Goal: Find specific page/section: Find specific page/section

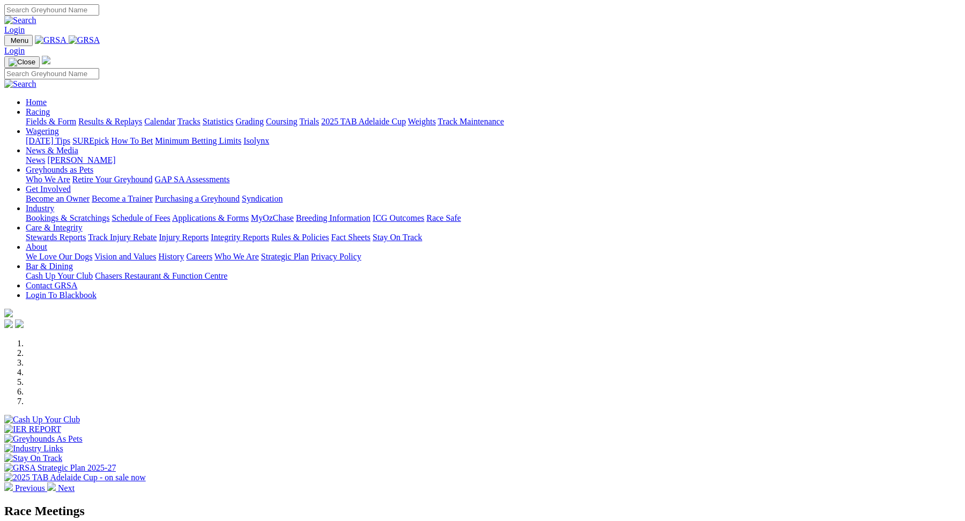
click at [59, 127] on link "Wagering" at bounding box center [42, 131] width 33 height 9
click at [269, 136] on link "Isolynx" at bounding box center [256, 140] width 26 height 9
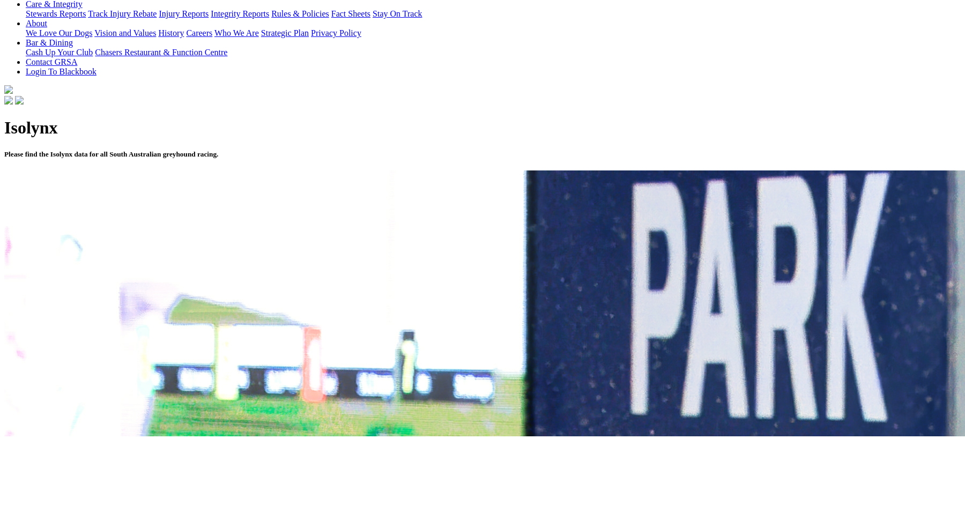
scroll to position [260, 0]
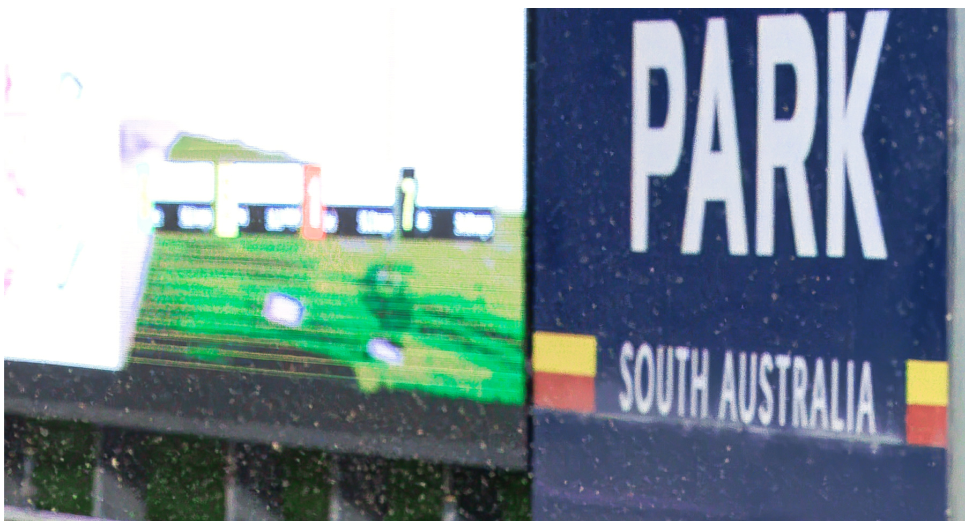
scroll to position [416, 0]
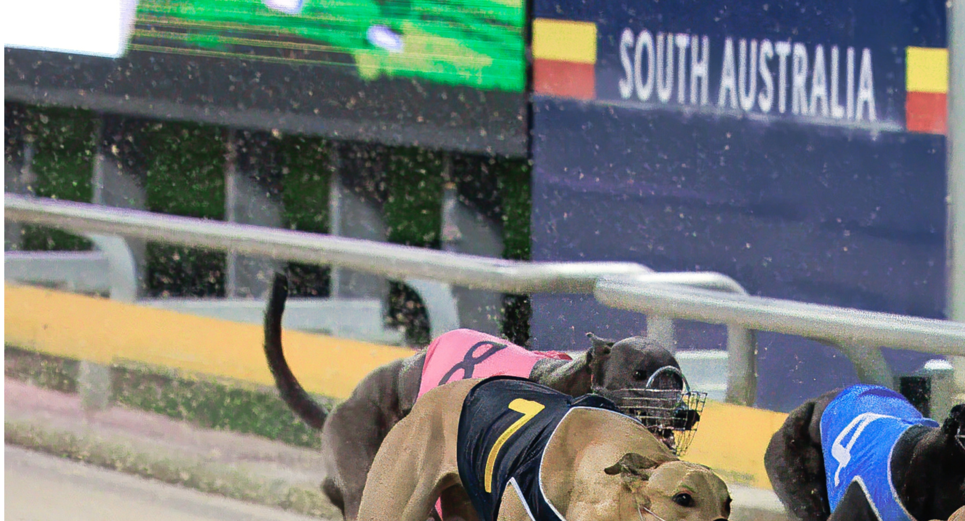
scroll to position [1158, 0]
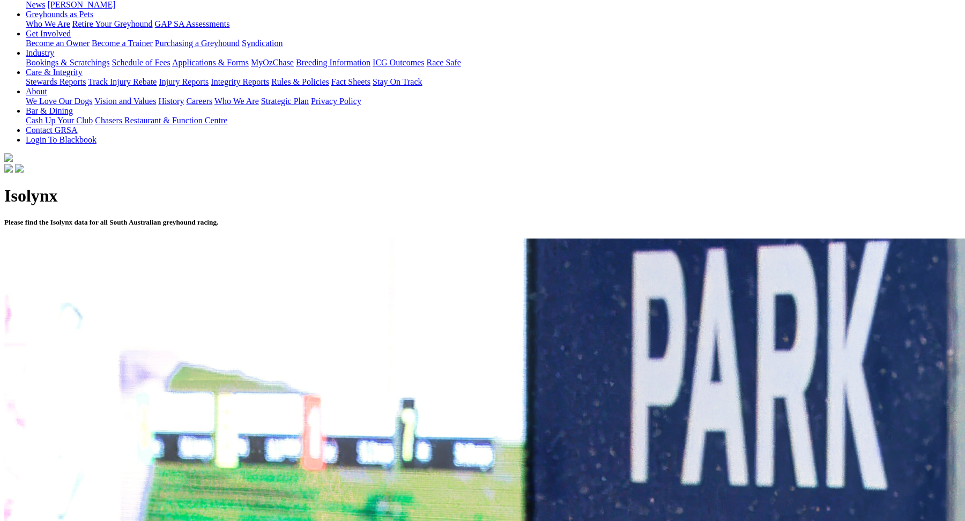
scroll to position [191, 0]
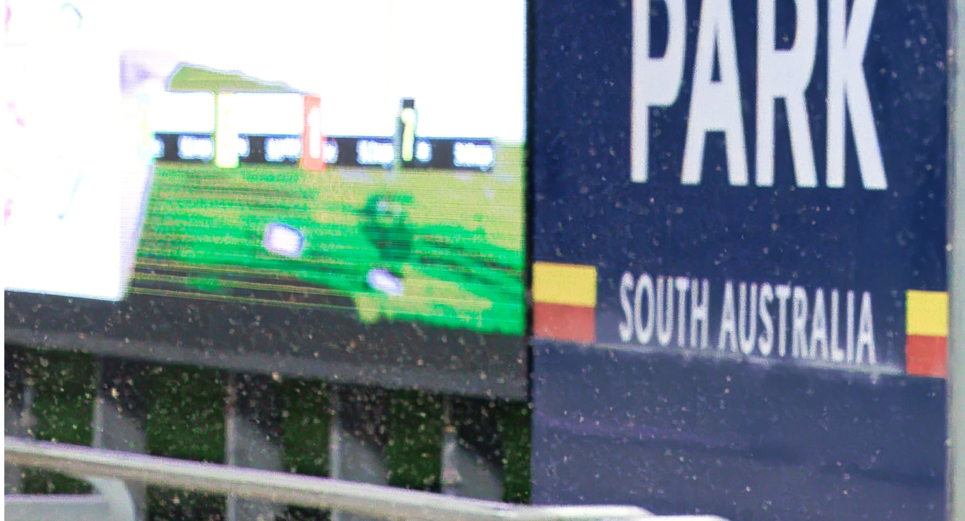
scroll to position [775, 0]
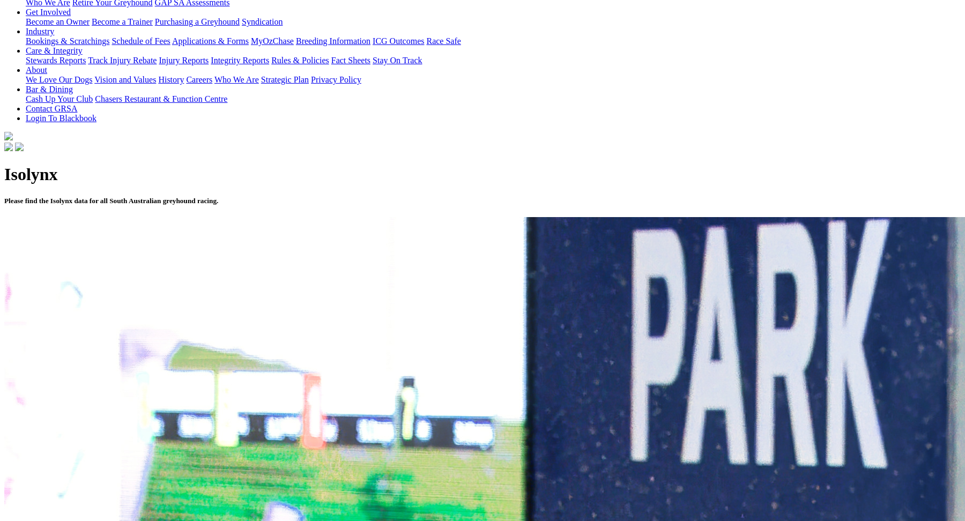
scroll to position [0, 0]
